Goal: Find specific page/section: Find specific page/section

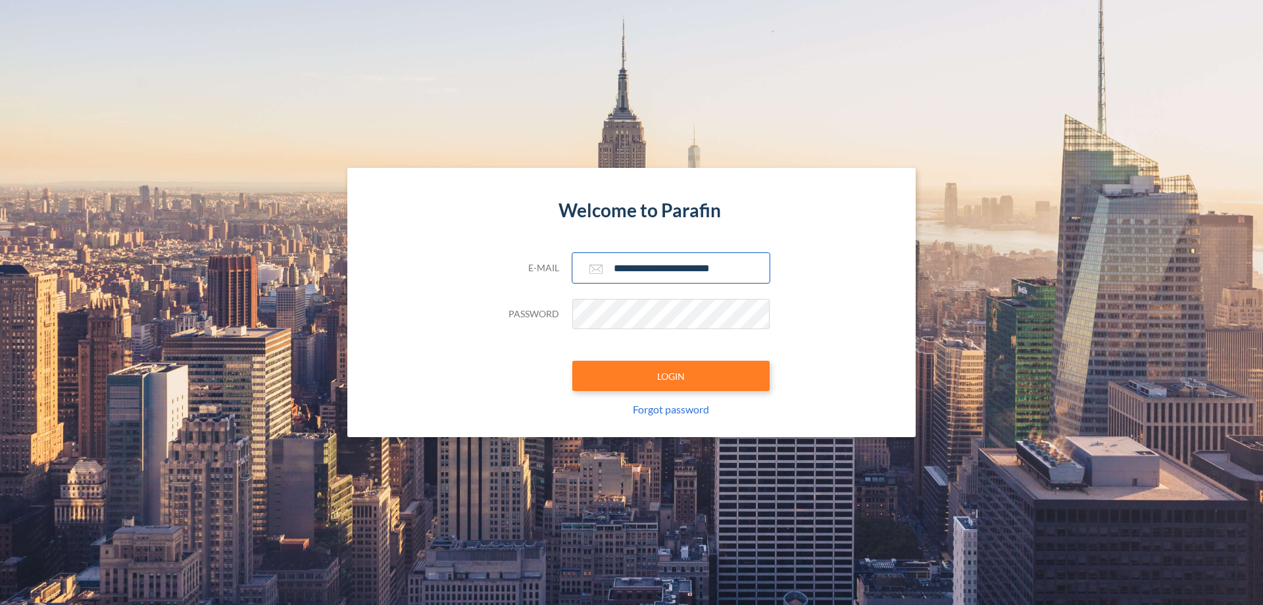
type input "**********"
click at [671, 376] on button "LOGIN" at bounding box center [670, 376] width 197 height 30
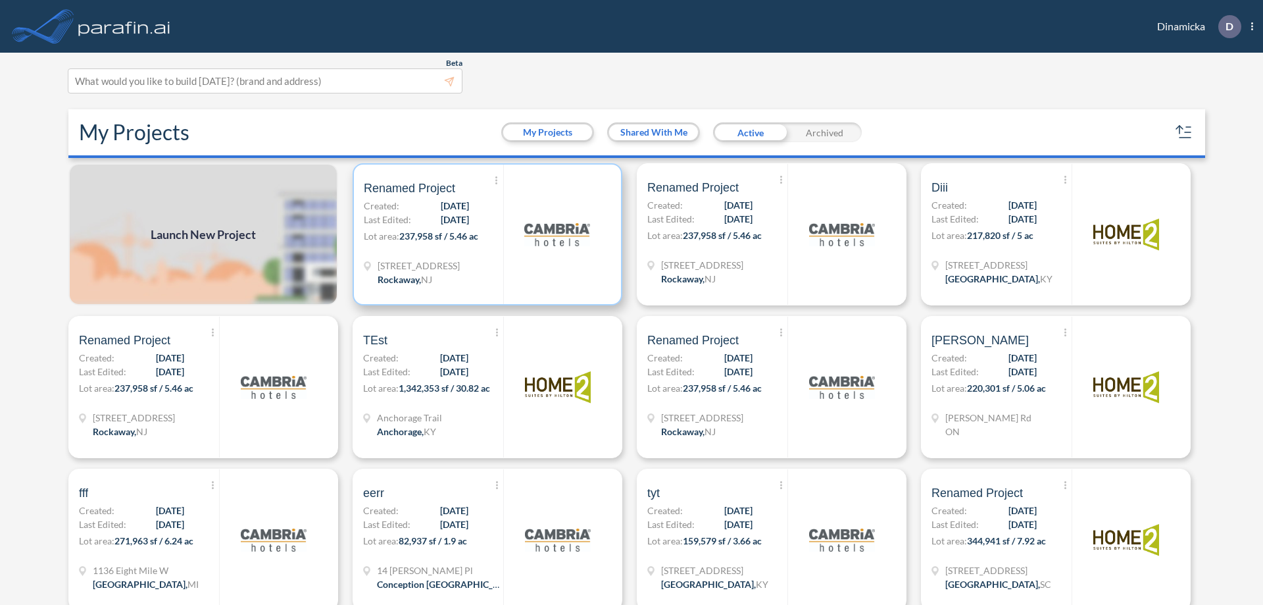
scroll to position [3, 0]
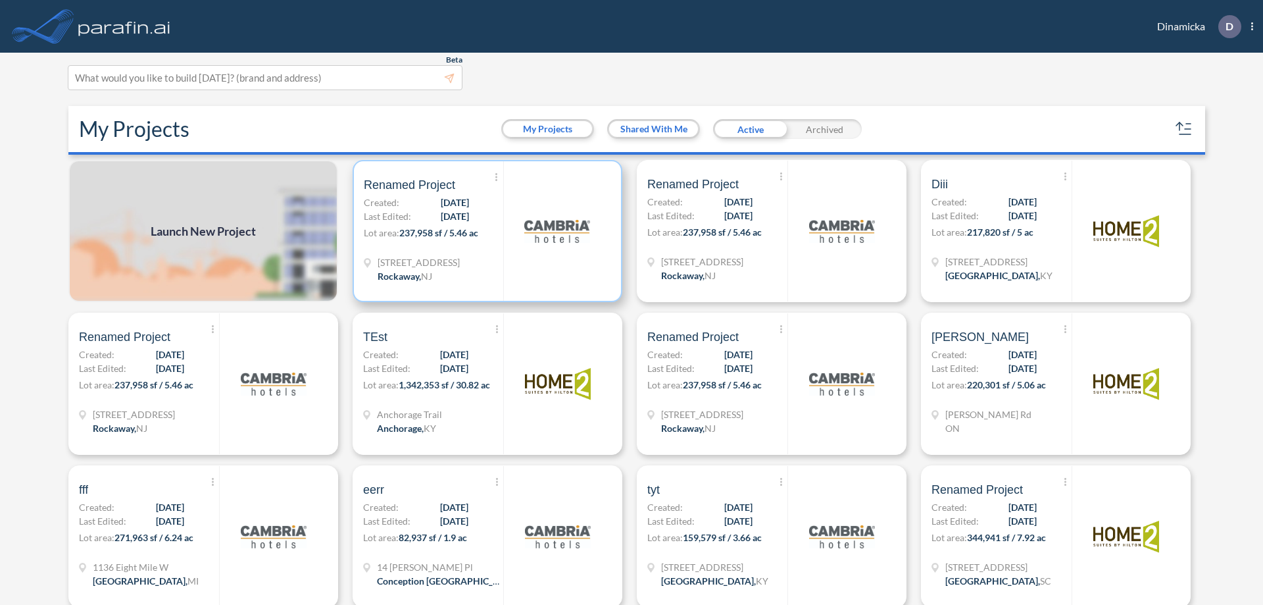
click at [485, 231] on p "Lot area: 237,958 sf / 5.46 ac" at bounding box center [433, 235] width 139 height 19
